Goal: Information Seeking & Learning: Learn about a topic

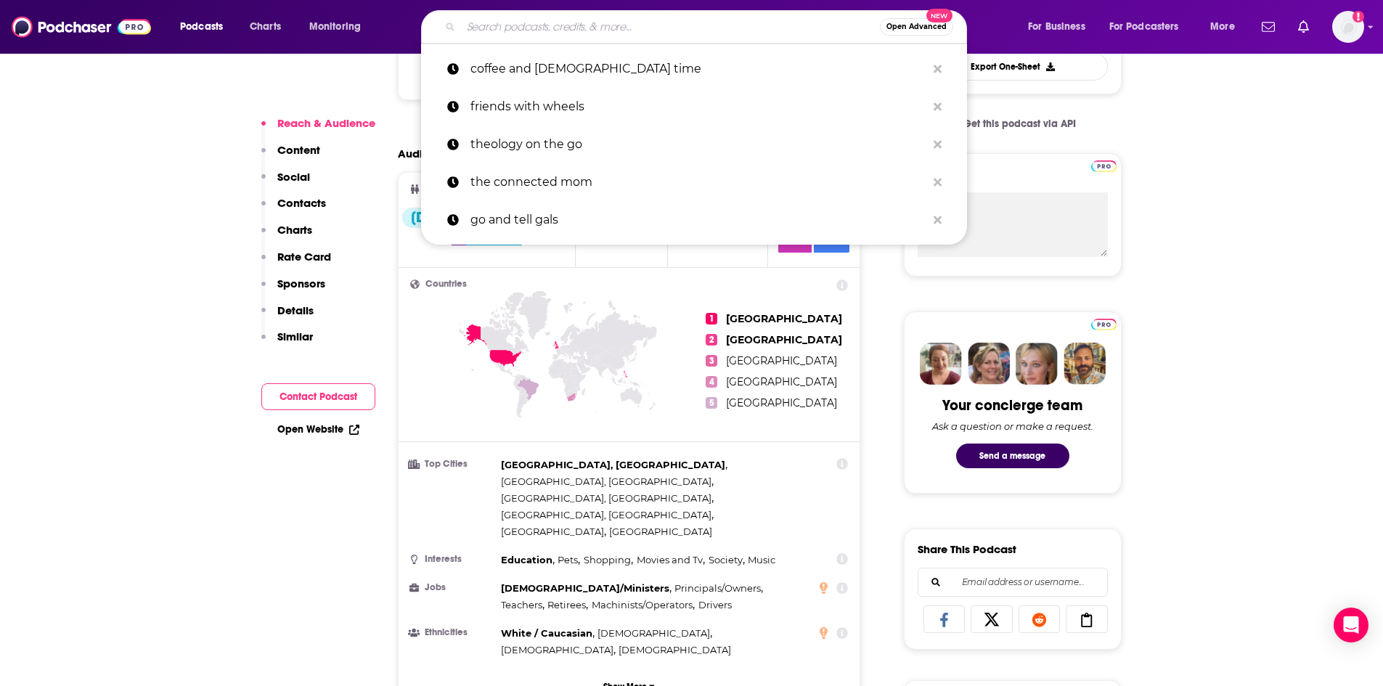
click at [552, 27] on input "Search podcasts, credits, & more..." at bounding box center [670, 26] width 419 height 23
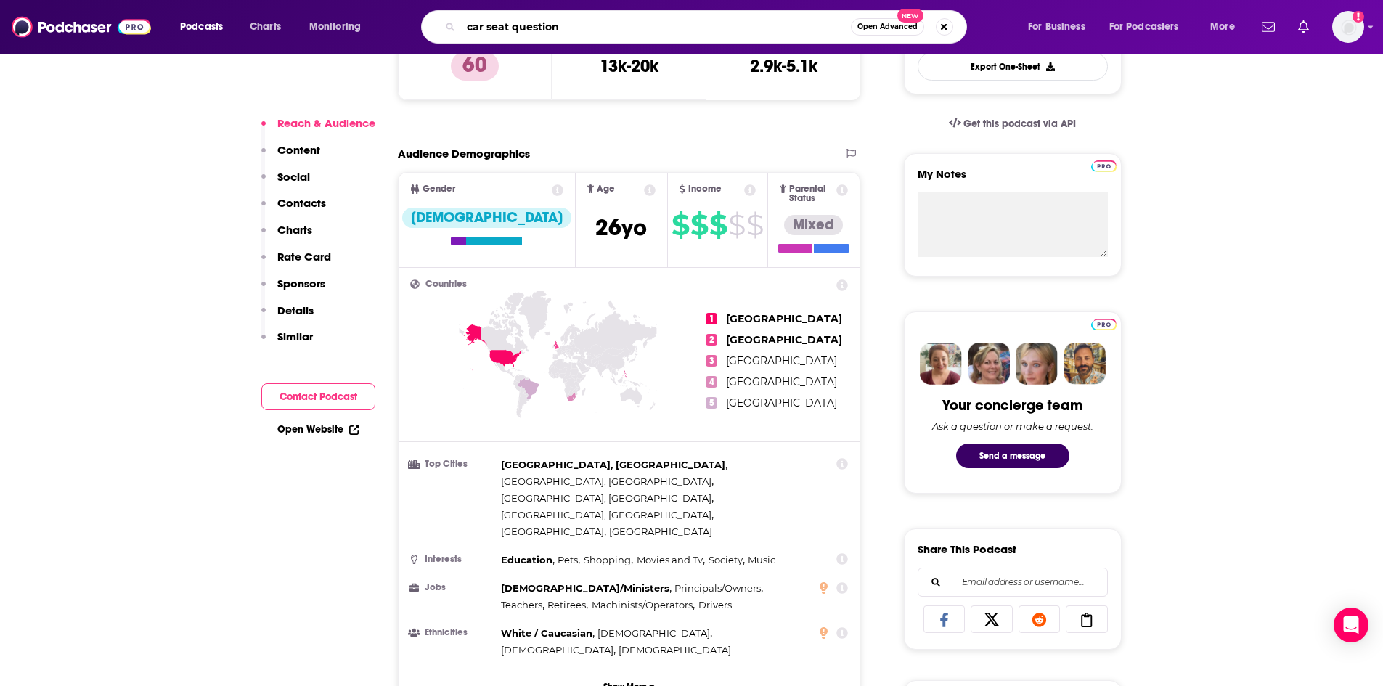
type input "car seat questions"
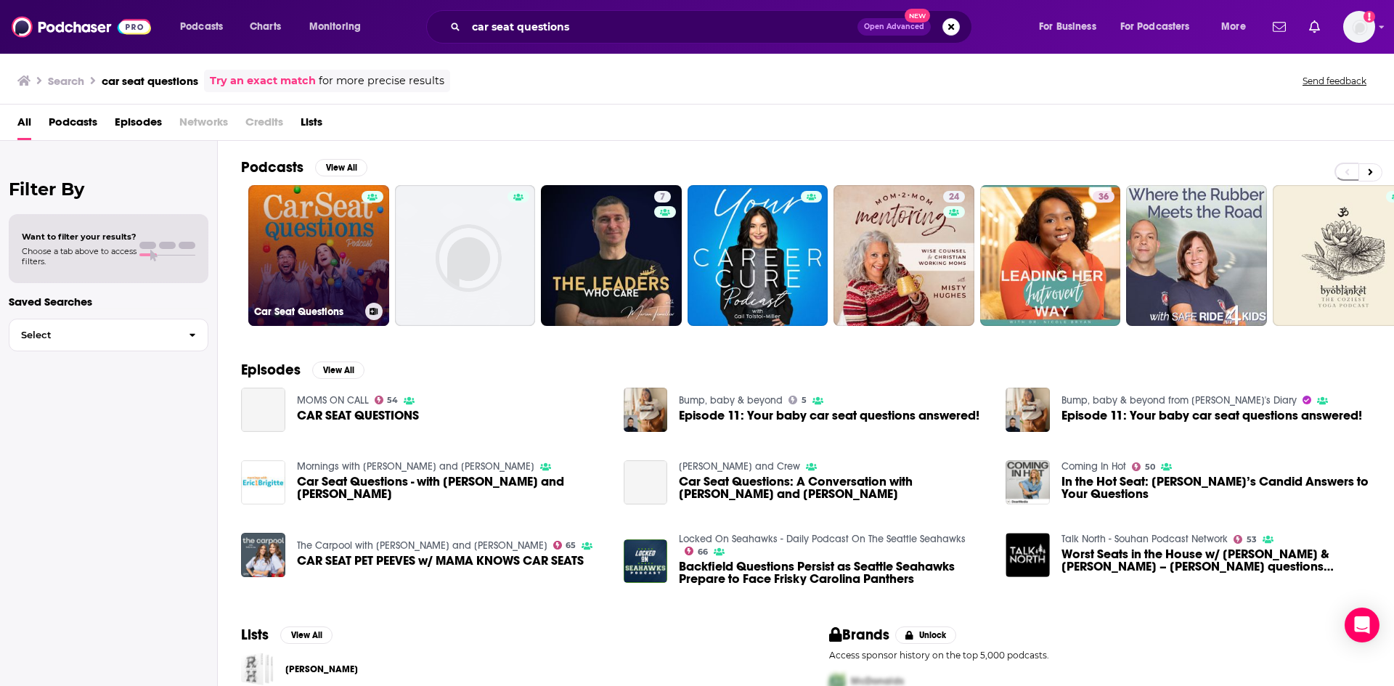
click at [321, 263] on link "Car Seat Questions" at bounding box center [318, 255] width 141 height 141
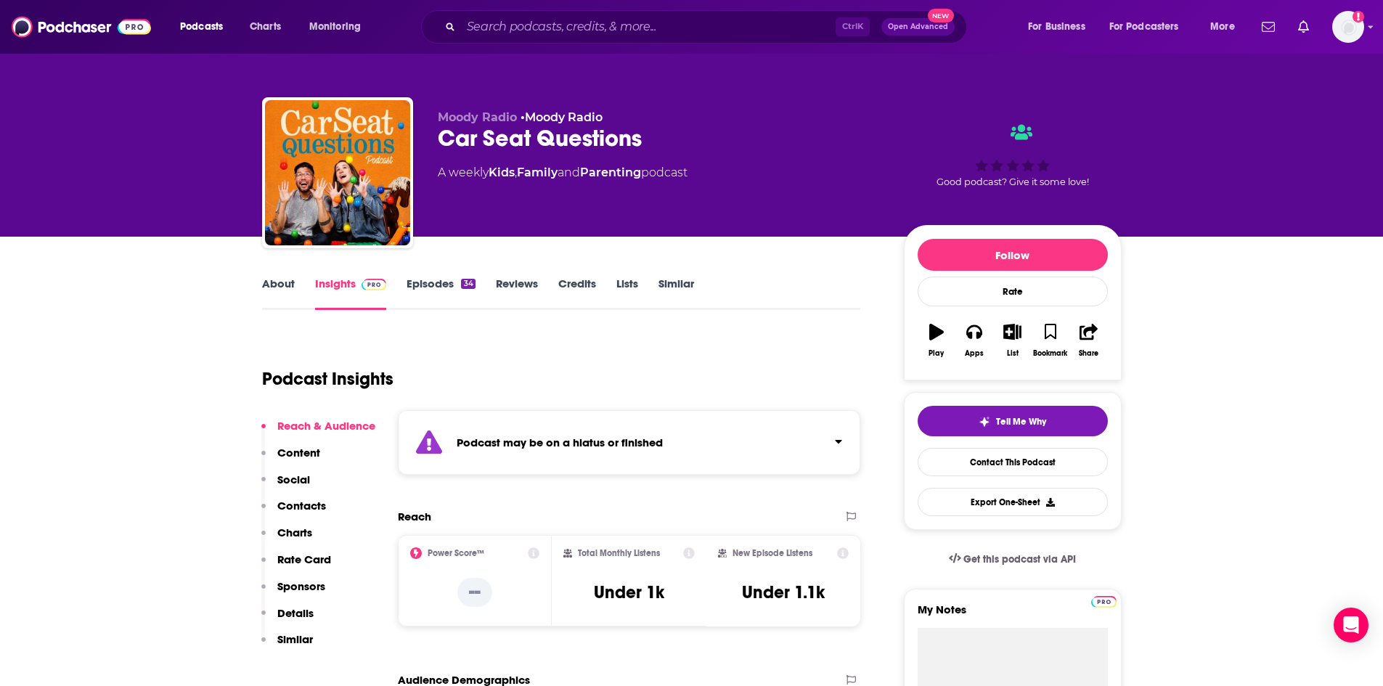
click at [275, 274] on div "About Insights Episodes 34 Reviews Credits Lists Similar" at bounding box center [561, 292] width 599 height 36
click at [271, 289] on link "About" at bounding box center [278, 293] width 33 height 33
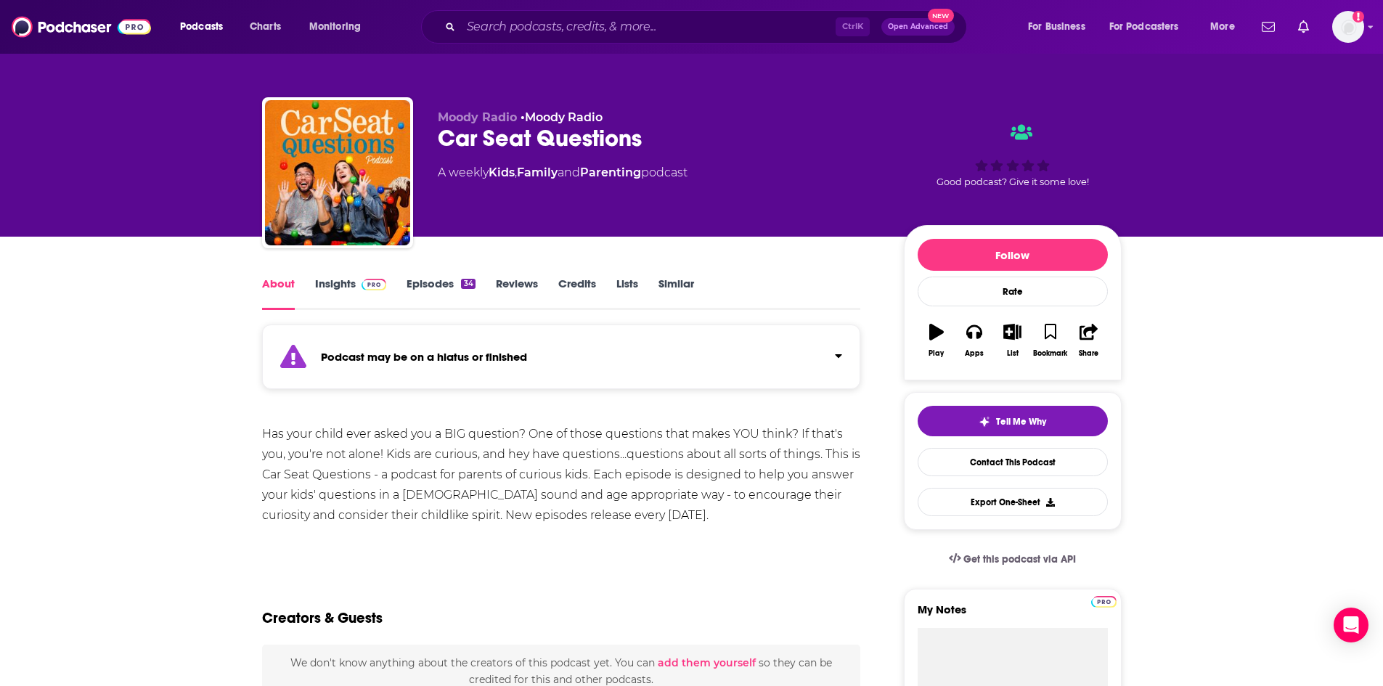
click at [670, 478] on div "Has your child ever asked you a BIG question? One of those questions that makes…" at bounding box center [561, 475] width 599 height 102
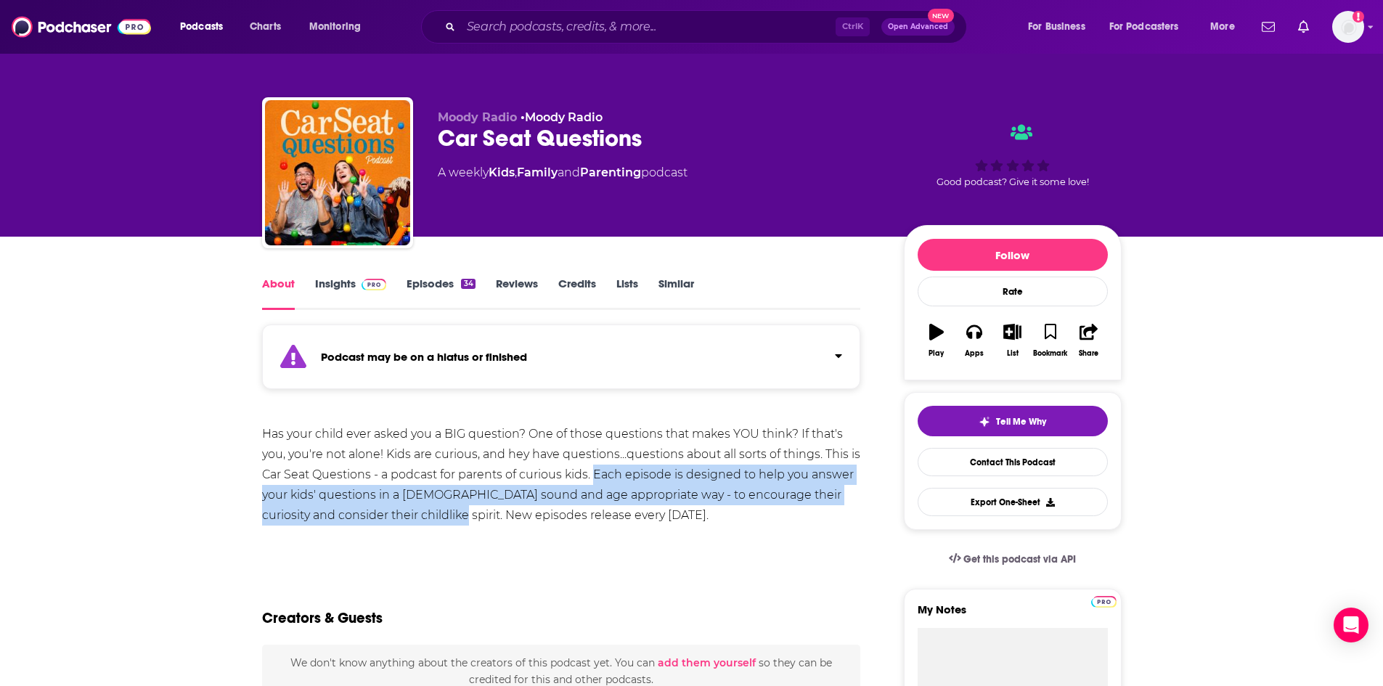
drag, startPoint x: 597, startPoint y: 474, endPoint x: 425, endPoint y: 518, distance: 176.9
click at [425, 518] on div "Has your child ever asked you a BIG question? One of those questions that makes…" at bounding box center [561, 475] width 599 height 102
copy div "Each episode is designed to help you answer your kids' questions in a [DEMOGRAP…"
